Goal: Task Accomplishment & Management: Use online tool/utility

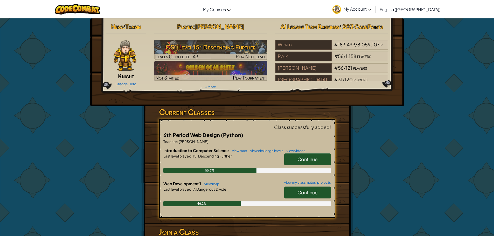
click at [297, 159] on link "Continue" at bounding box center [307, 160] width 47 height 12
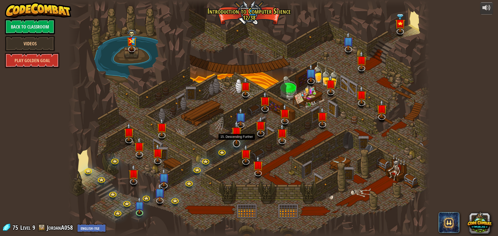
click at [235, 143] on img at bounding box center [237, 132] width 11 height 24
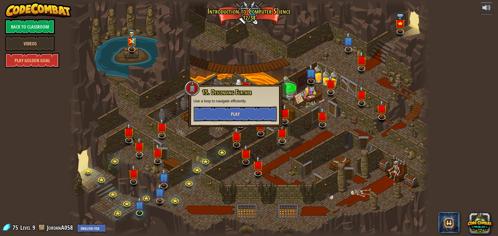
click at [227, 111] on button "Play" at bounding box center [236, 114] width 84 height 16
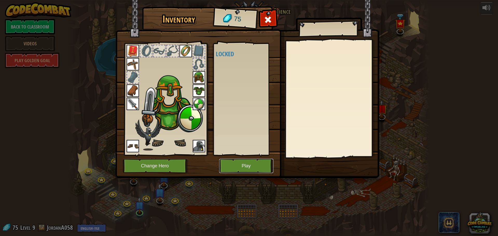
click at [237, 162] on button "Play" at bounding box center [246, 166] width 54 height 14
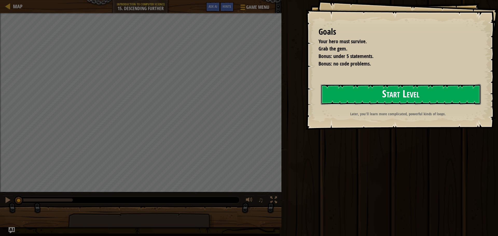
click at [329, 91] on button "Start Level" at bounding box center [401, 94] width 160 height 21
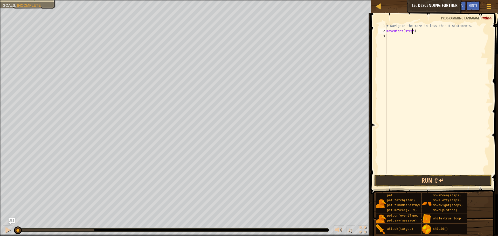
click at [412, 33] on div "# Navigate the maze in less than 5 statements. moveRight ( steps )" at bounding box center [438, 103] width 105 height 161
click at [410, 36] on div "# Navigate the maze in less than 5 statements. moveRight ( 3 ) moveDown ( steps…" at bounding box center [438, 103] width 105 height 161
type textarea "moveDown()"
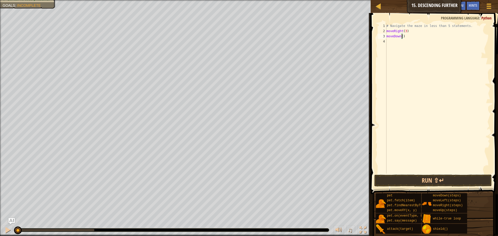
click at [392, 47] on div "# Navigate the maze in less than 5 statements. moveRight ( 3 ) moveDown ( )" at bounding box center [438, 103] width 105 height 161
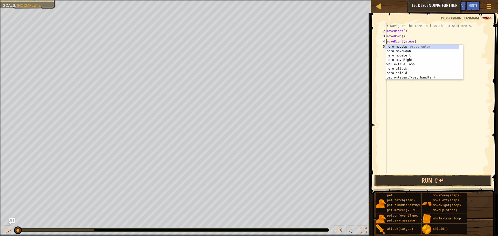
click at [412, 41] on div "# Navigate the maze in less than 5 statements. moveRight ( 3 ) moveDown ( ) mov…" at bounding box center [438, 103] width 105 height 161
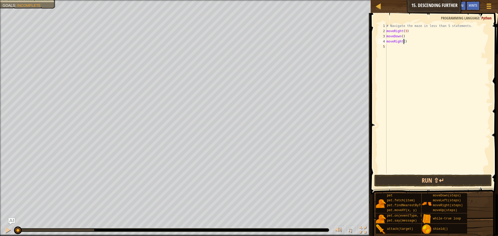
type textarea "moveRight(3)"
click at [393, 46] on div "# Navigate the maze in less than 5 statements. moveRight ( 3 ) moveDown ( ) mov…" at bounding box center [438, 103] width 105 height 161
click at [433, 177] on button "Run ⇧↵" at bounding box center [434, 181] width 118 height 12
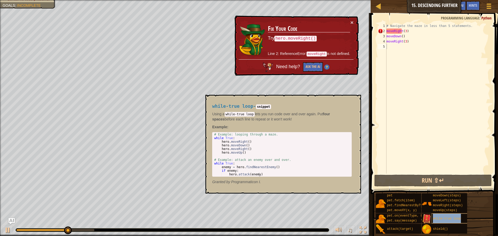
type textarea "while-true loop"
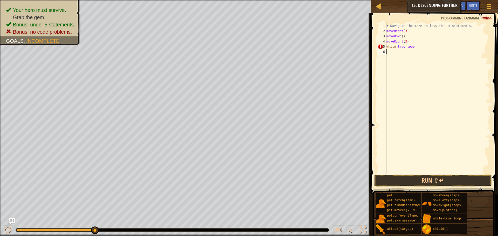
click at [424, 118] on div "# Navigate the maze in less than 5 statements. moveRight ( 3 ) moveDown ( ) mov…" at bounding box center [438, 103] width 105 height 161
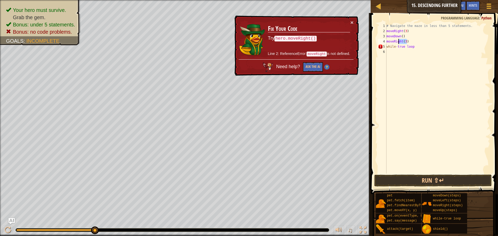
drag, startPoint x: 408, startPoint y: 40, endPoint x: 402, endPoint y: 41, distance: 6.0
click at [400, 42] on div "# Navigate the maze in less than 5 statements. moveRight ( 3 ) moveDown ( ) mov…" at bounding box center [438, 103] width 105 height 161
drag, startPoint x: 410, startPoint y: 34, endPoint x: 384, endPoint y: 32, distance: 25.8
click at [384, 32] on div "moveRight(3) 1 2 3 4 5 6 # Navigate the maze in less than 5 statements. moveRig…" at bounding box center [433, 98] width 113 height 151
click at [410, 32] on div "# Navigate the maze in less than 5 statements. moveRight ( 3 ) moveDown ( ) mov…" at bounding box center [438, 98] width 105 height 151
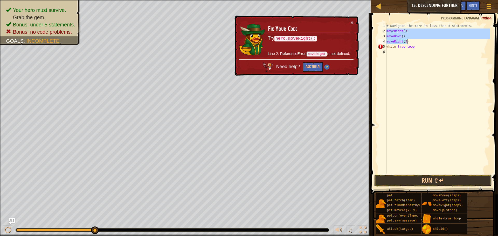
drag, startPoint x: 387, startPoint y: 31, endPoint x: 405, endPoint y: 44, distance: 22.1
click at [406, 43] on div "# Navigate the maze in less than 5 statements. moveRight ( 3 ) moveDown ( ) mov…" at bounding box center [438, 103] width 105 height 161
type textarea "moveDown() moveRight(3)"
click at [403, 57] on div "# Navigate the maze in less than 5 statements. moveRight ( 3 ) moveDown ( ) mov…" at bounding box center [438, 103] width 105 height 161
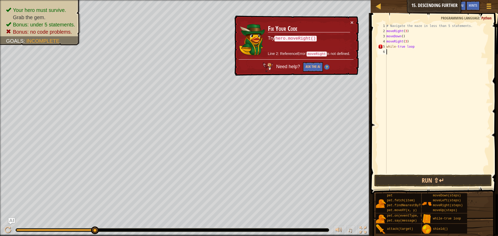
paste textarea "moveRight(3"
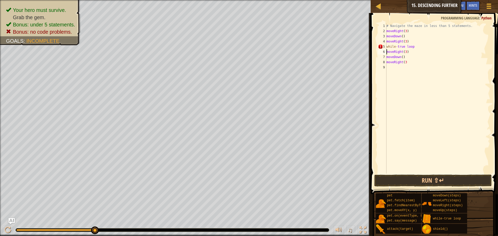
click at [387, 54] on div "# Navigate the maze in less than 5 statements. moveRight ( 3 ) moveDown ( ) mov…" at bounding box center [438, 103] width 105 height 161
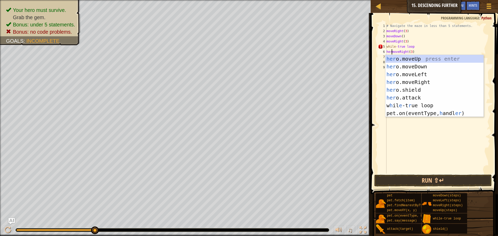
scroll to position [2, 1]
type textarea "hero.moveRight(3)"
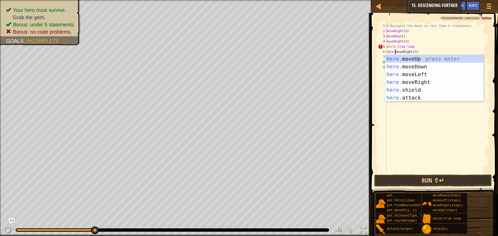
drag, startPoint x: 420, startPoint y: 152, endPoint x: 404, endPoint y: 108, distance: 47.0
click at [420, 149] on div "# Navigate the maze in less than 5 statements. moveRight ( 3 ) moveDown ( ) mov…" at bounding box center [438, 103] width 105 height 161
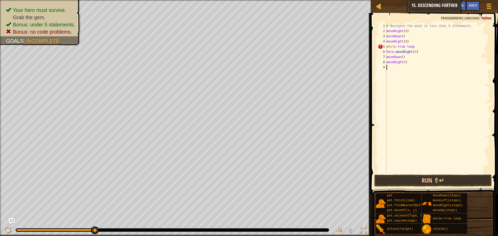
scroll to position [2, 0]
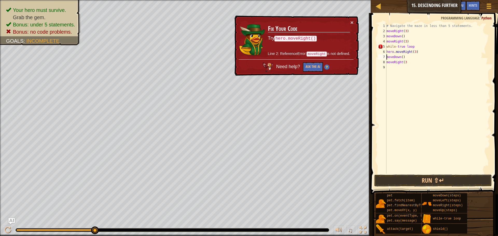
click at [387, 57] on div "# Navigate the maze in less than 5 statements. moveRight ( 3 ) moveDown ( ) mov…" at bounding box center [438, 103] width 105 height 161
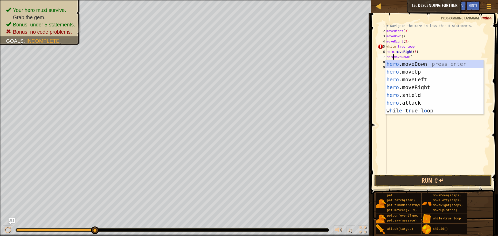
scroll to position [2, 1]
type textarea "hero.moveDown()"
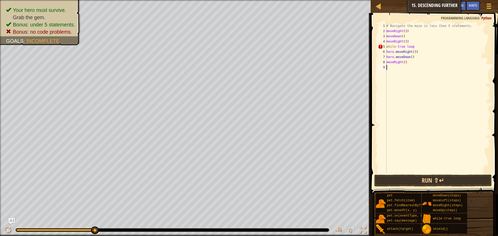
click at [446, 128] on div "# Navigate the maze in less than 5 statements. moveRight ( 3 ) moveDown ( ) mov…" at bounding box center [438, 103] width 105 height 161
click at [387, 63] on div "# Navigate the maze in less than 5 statements. moveRight ( 3 ) moveDown ( ) mov…" at bounding box center [438, 103] width 105 height 161
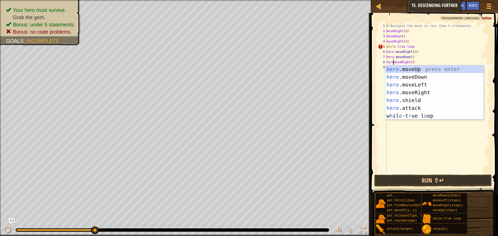
scroll to position [2, 1]
click at [386, 52] on div "6" at bounding box center [382, 51] width 9 height 5
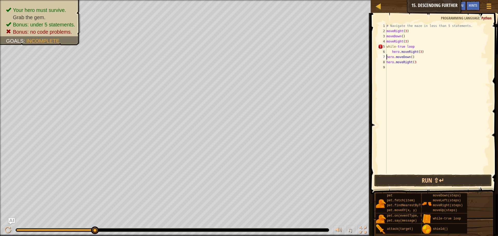
click at [387, 56] on div "# Navigate the maze in less than 5 statements. moveRight ( 3 ) moveDown ( ) mov…" at bounding box center [438, 103] width 105 height 161
click at [387, 61] on div "# Navigate the maze in less than 5 statements. moveRight ( 3 ) moveDown ( ) mov…" at bounding box center [438, 103] width 105 height 161
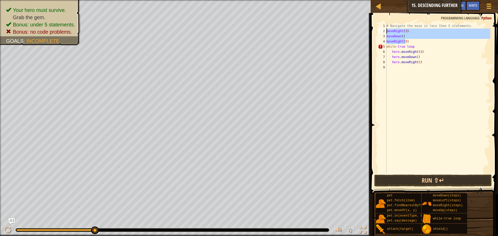
drag, startPoint x: 405, startPoint y: 39, endPoint x: 387, endPoint y: 31, distance: 20.1
click at [387, 31] on div "# Navigate the maze in less than 5 statements. moveRight ( 3 ) moveDown ( ) mov…" at bounding box center [438, 103] width 105 height 161
type textarea ")"
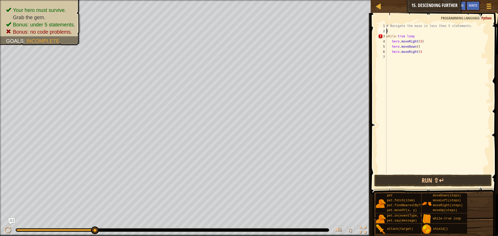
scroll to position [2, 0]
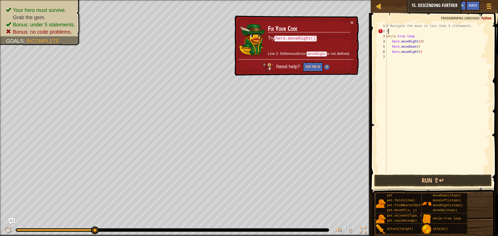
click at [390, 33] on div "# Navigate the maze in less than 5 statements. ) while - true loop hero . moveR…" at bounding box center [438, 103] width 105 height 161
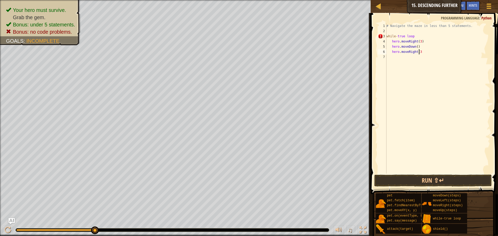
click at [420, 51] on div "# Navigate the maze in less than 5 statements. while - true loop hero . moveRig…" at bounding box center [438, 103] width 105 height 161
type textarea "h"
click at [463, 180] on button "Run ⇧↵" at bounding box center [434, 181] width 118 height 12
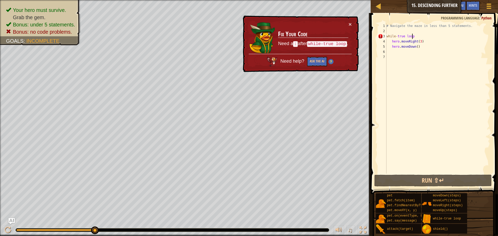
click at [415, 36] on div "# Navigate the maze in less than 5 statements. while - true loop hero . moveRig…" at bounding box center [438, 103] width 105 height 161
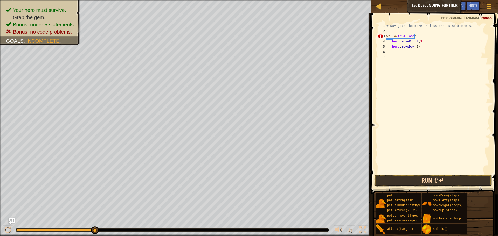
type textarea "while-true loop:"
click at [398, 178] on button "Run ⇧↵" at bounding box center [434, 181] width 118 height 12
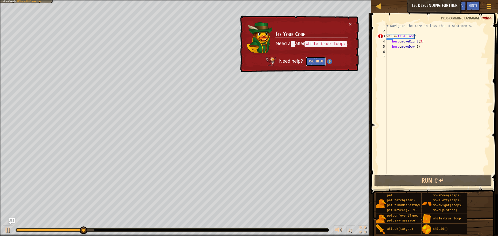
click at [317, 63] on button "Ask the AI" at bounding box center [316, 62] width 20 height 10
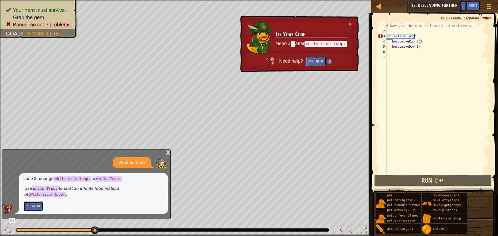
click at [32, 206] on button "Show Me" at bounding box center [33, 207] width 19 height 10
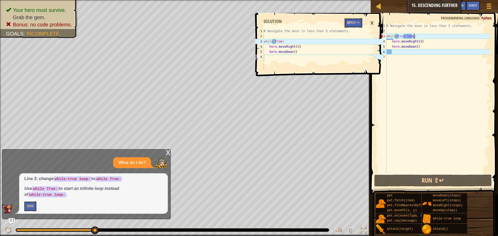
click at [352, 20] on button "Apply =>" at bounding box center [354, 23] width 18 height 10
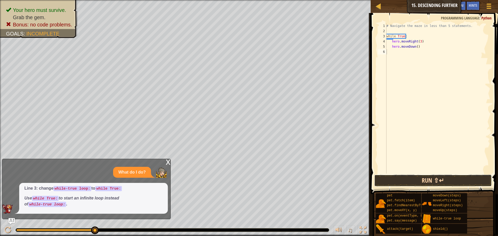
click at [425, 181] on button "Run ⇧↵" at bounding box center [434, 181] width 118 height 12
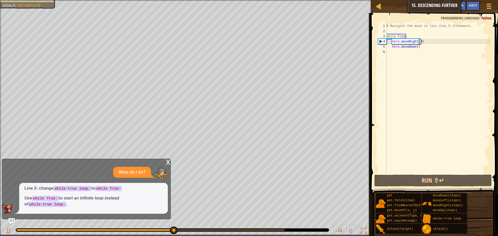
click at [419, 40] on div "# Navigate the maze in less than 5 statements. while True : hero . moveRight ( …" at bounding box center [438, 103] width 105 height 161
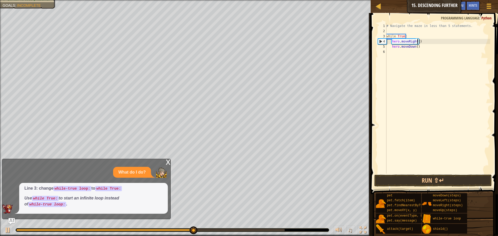
scroll to position [2, 3]
type textarea "hero.moveRight(2)"
click at [445, 179] on button "Run ⇧↵" at bounding box center [434, 181] width 118 height 12
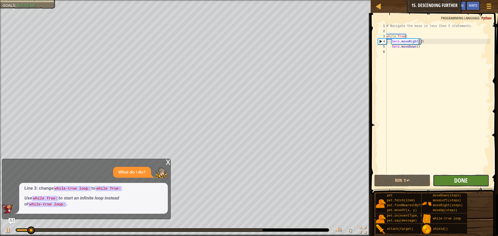
click at [464, 182] on span "Done" at bounding box center [460, 180] width 13 height 8
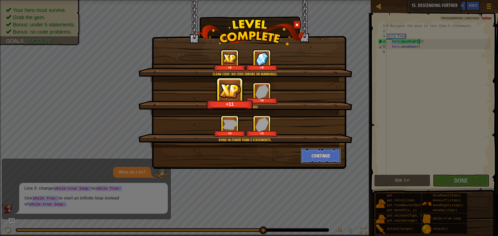
click at [331, 155] on button "Continue" at bounding box center [321, 156] width 40 height 16
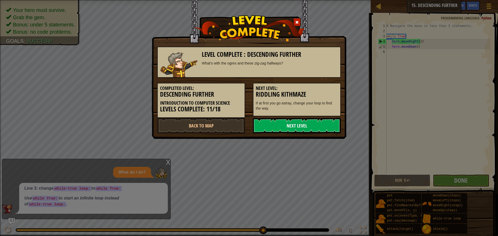
click at [288, 130] on link "Next Level" at bounding box center [297, 126] width 88 height 16
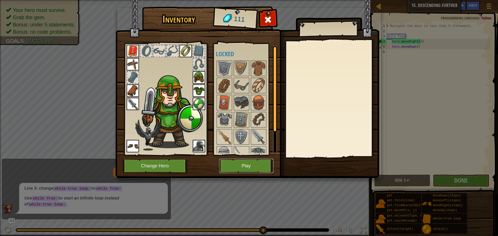
click at [246, 167] on button "Play" at bounding box center [246, 166] width 54 height 14
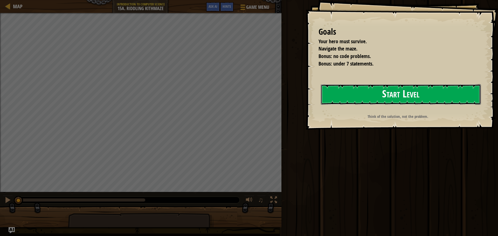
click at [357, 98] on button "Start Level" at bounding box center [401, 94] width 160 height 21
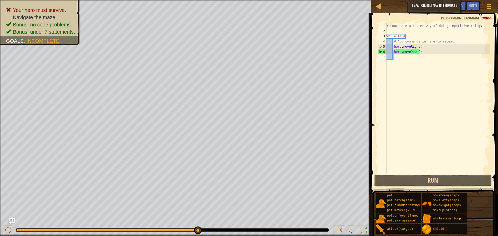
click at [419, 8] on div "Map Introduction to Computer Science 15a. Riddling Kithmaze Game Menu Done Hint…" at bounding box center [434, 6] width 127 height 13
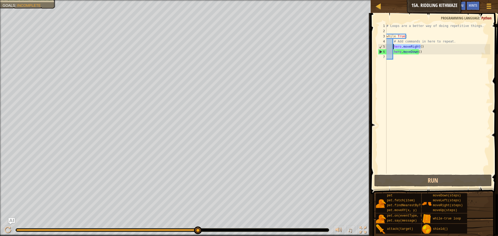
drag, startPoint x: 422, startPoint y: 47, endPoint x: 394, endPoint y: 46, distance: 28.0
click at [394, 46] on div "# Loops are a better way of doing repetitive things. while True : # Add command…" at bounding box center [438, 103] width 105 height 161
type textarea "hero.moveRight()"
click at [400, 59] on div "# Loops are a better way of doing repetitive things. while True : # Add command…" at bounding box center [438, 103] width 105 height 161
paste textarea "hero.moveRight()"
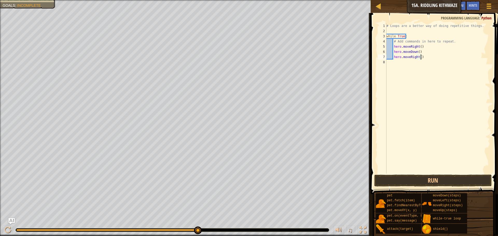
click at [419, 59] on div "# Loops are a better way of doing repetitive things. while True : # Add command…" at bounding box center [438, 103] width 105 height 161
type textarea "hero.moveRight(2)"
click at [431, 58] on div "# Loops are a better way of doing repetitive things. while True : # Add command…" at bounding box center [438, 103] width 105 height 161
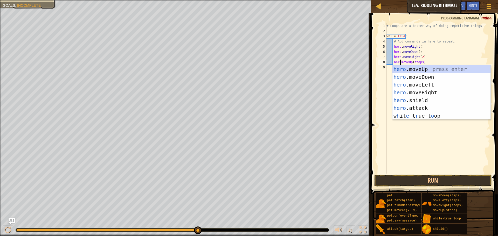
scroll to position [2, 1]
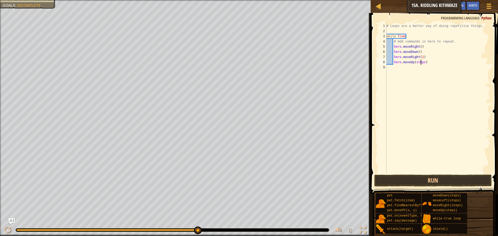
click at [422, 63] on div "# Loops are a better way of doing repetitive things. while True : # Add command…" at bounding box center [438, 103] width 105 height 161
click at [422, 62] on div "# Loops are a better way of doing repetitive things. while True : # Add command…" at bounding box center [438, 103] width 105 height 161
click at [412, 180] on button "Run" at bounding box center [434, 181] width 118 height 12
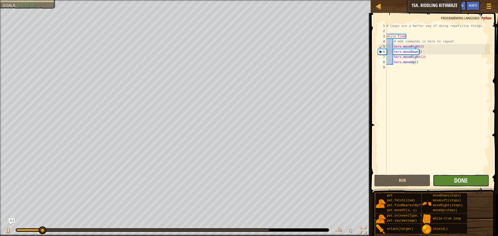
click at [457, 182] on span "Done" at bounding box center [460, 180] width 13 height 8
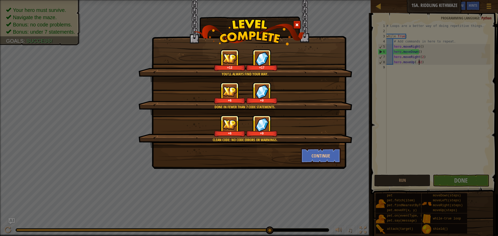
scroll to position [2, 3]
type textarea "hero.moveUp(.02)"
drag, startPoint x: 341, startPoint y: 32, endPoint x: 317, endPoint y: 10, distance: 32.7
click at [339, 30] on div at bounding box center [249, 32] width 194 height 26
